Goal: Navigation & Orientation: Understand site structure

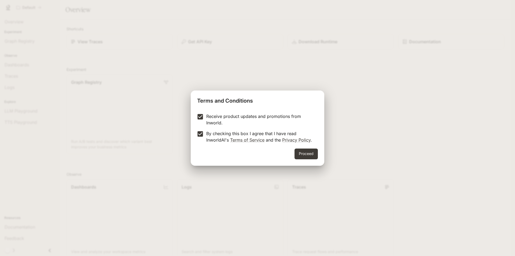
click at [291, 150] on div "Proceed" at bounding box center [258, 156] width 134 height 17
click at [301, 153] on button "Proceed" at bounding box center [306, 153] width 23 height 11
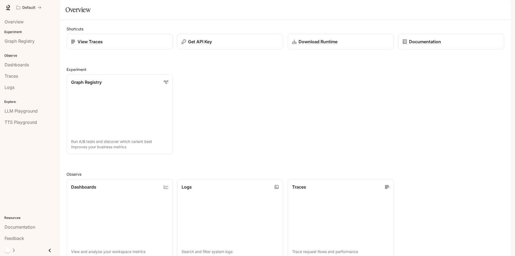
drag, startPoint x: 337, startPoint y: 103, endPoint x: 418, endPoint y: 37, distance: 103.8
click at [13, 67] on span "Dashboards" at bounding box center [17, 64] width 24 height 6
click at [36, 22] on div "Overview" at bounding box center [30, 22] width 51 height 6
click at [26, 40] on span "Graph Registry" at bounding box center [20, 41] width 30 height 6
